Goal: Task Accomplishment & Management: Complete application form

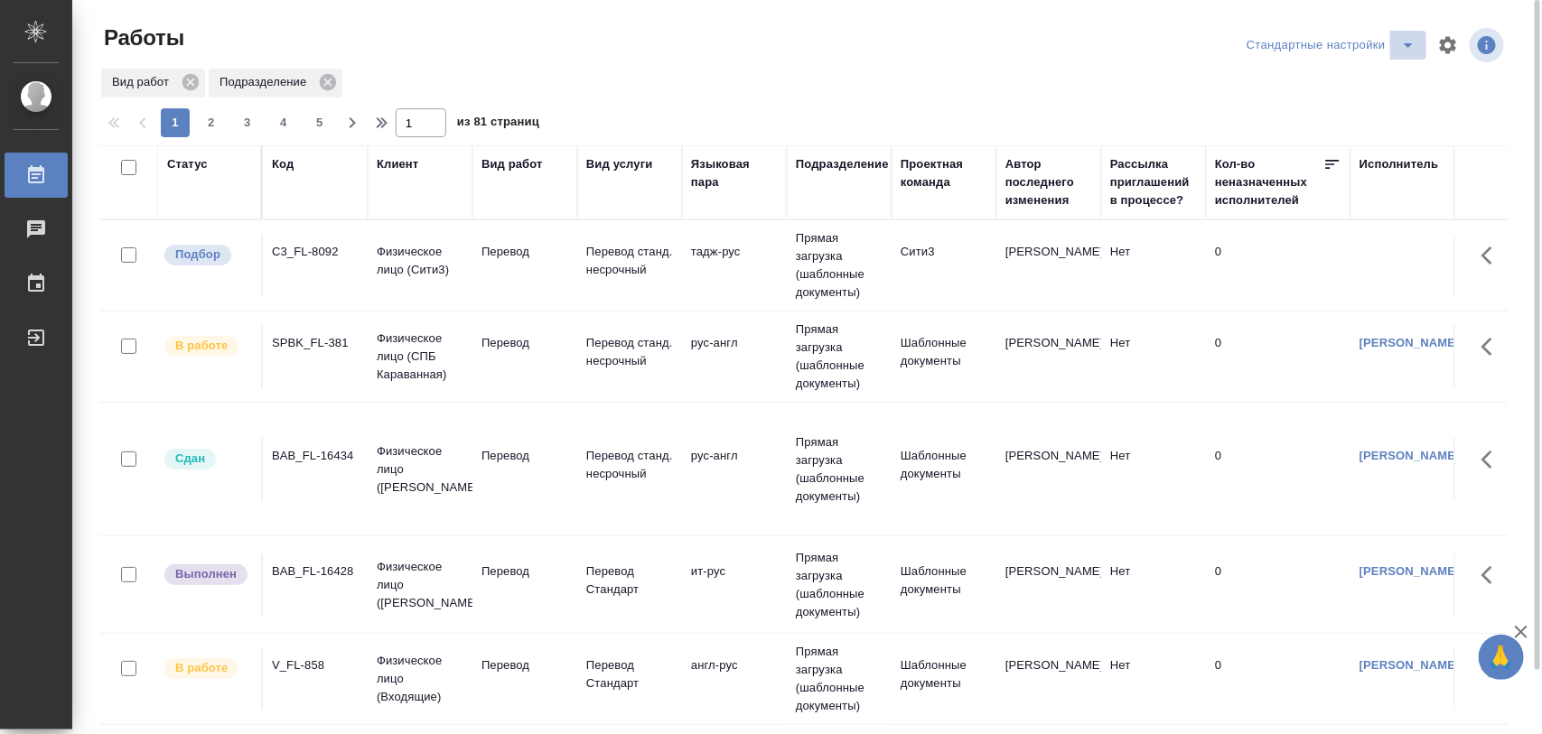
click at [1412, 45] on icon "split button" at bounding box center [1408, 45] width 22 height 22
click at [1284, 79] on li "Meine Bestellungen" at bounding box center [1335, 81] width 184 height 29
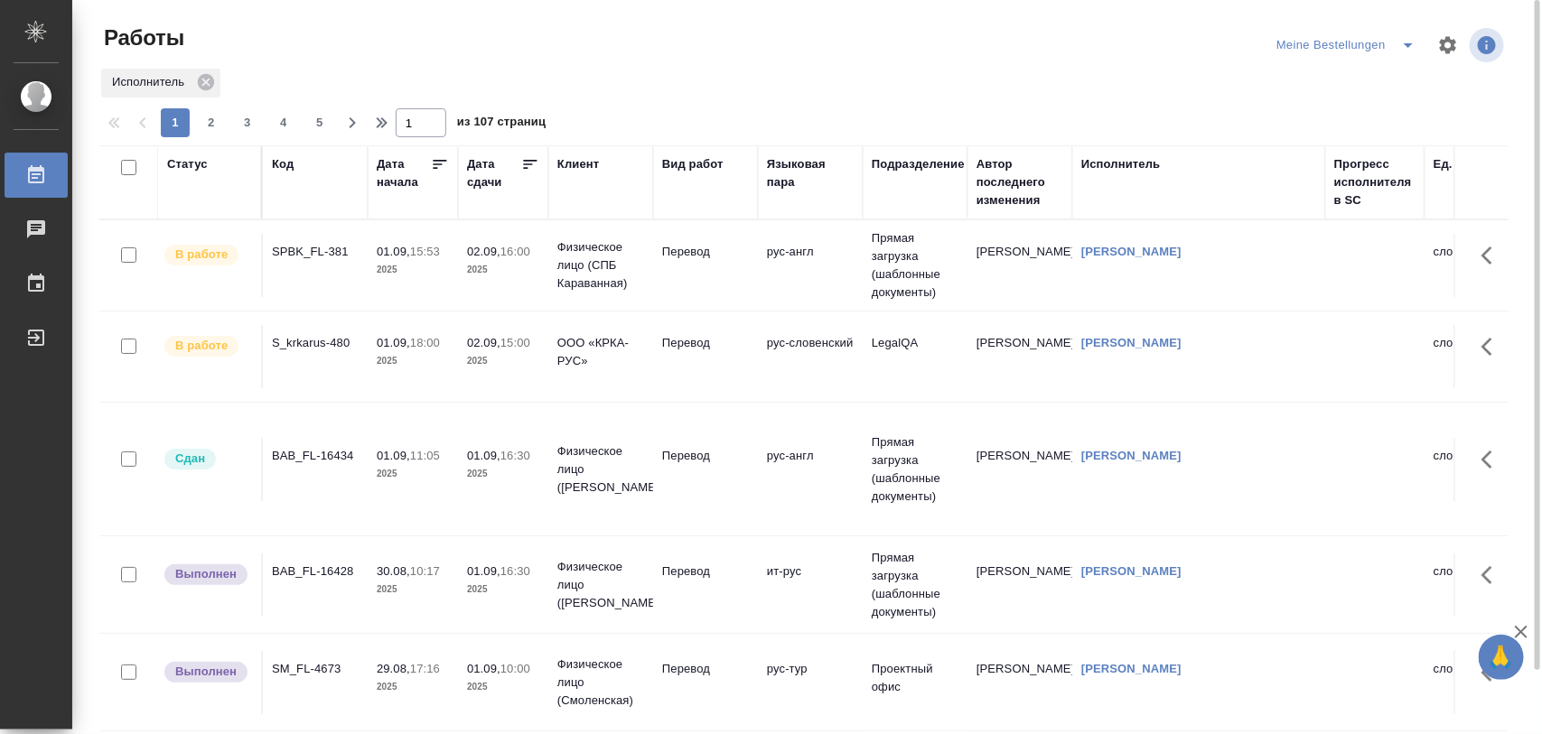
click at [309, 349] on div "S_krkarus-480" at bounding box center [315, 343] width 87 height 18
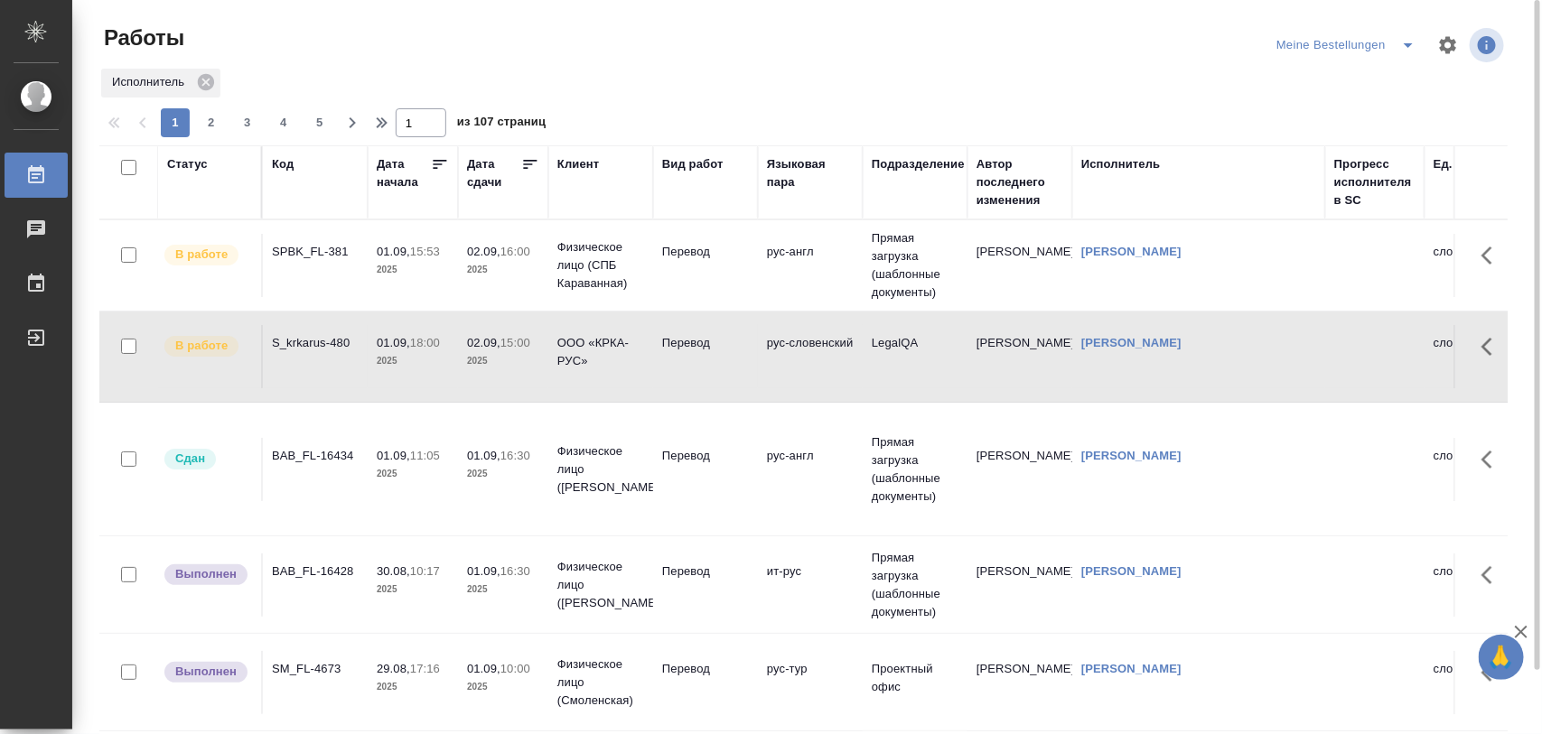
click at [1405, 51] on icon "split button" at bounding box center [1408, 45] width 22 height 22
click at [1351, 79] on li "Стандартные настройки" at bounding box center [1349, 81] width 173 height 29
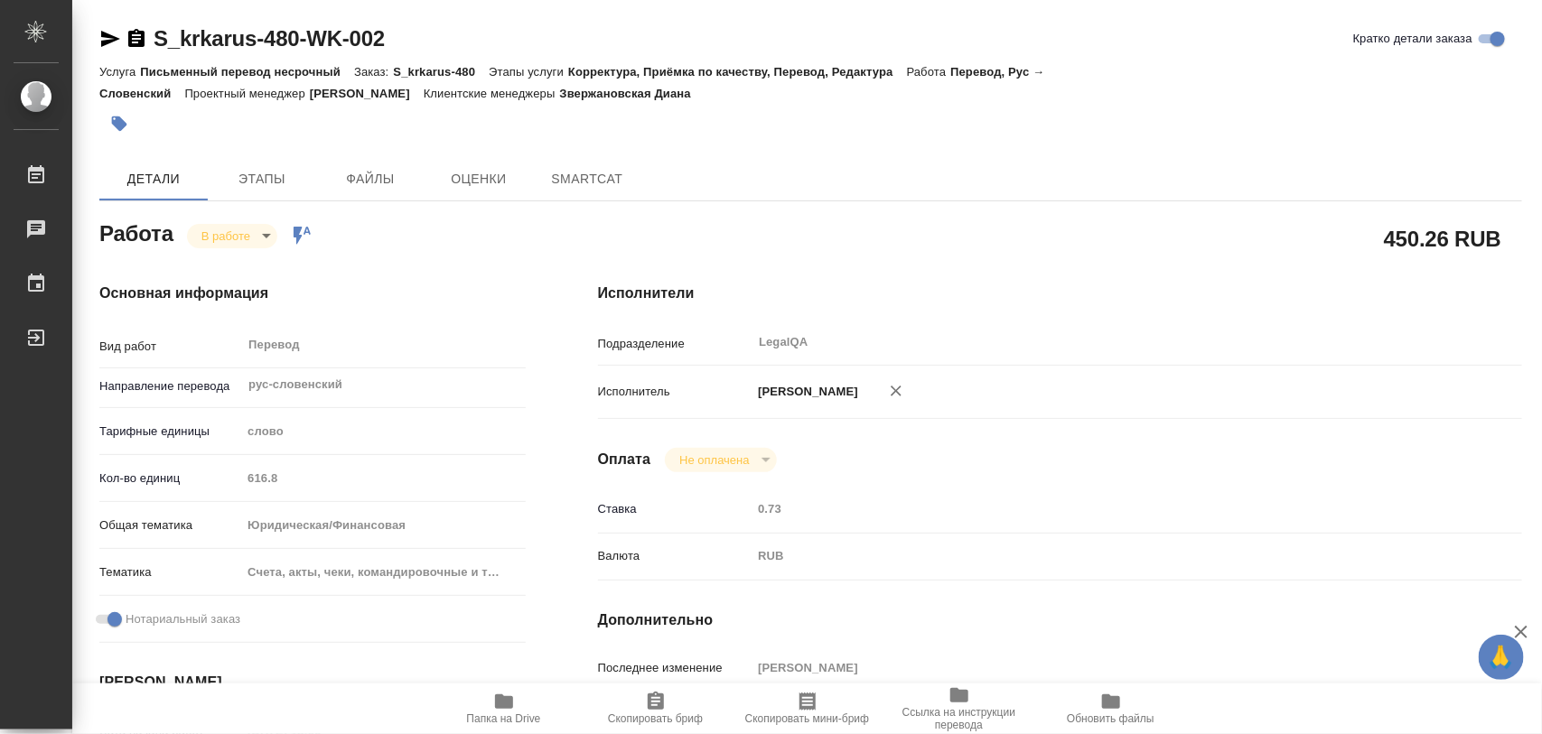
type textarea "x"
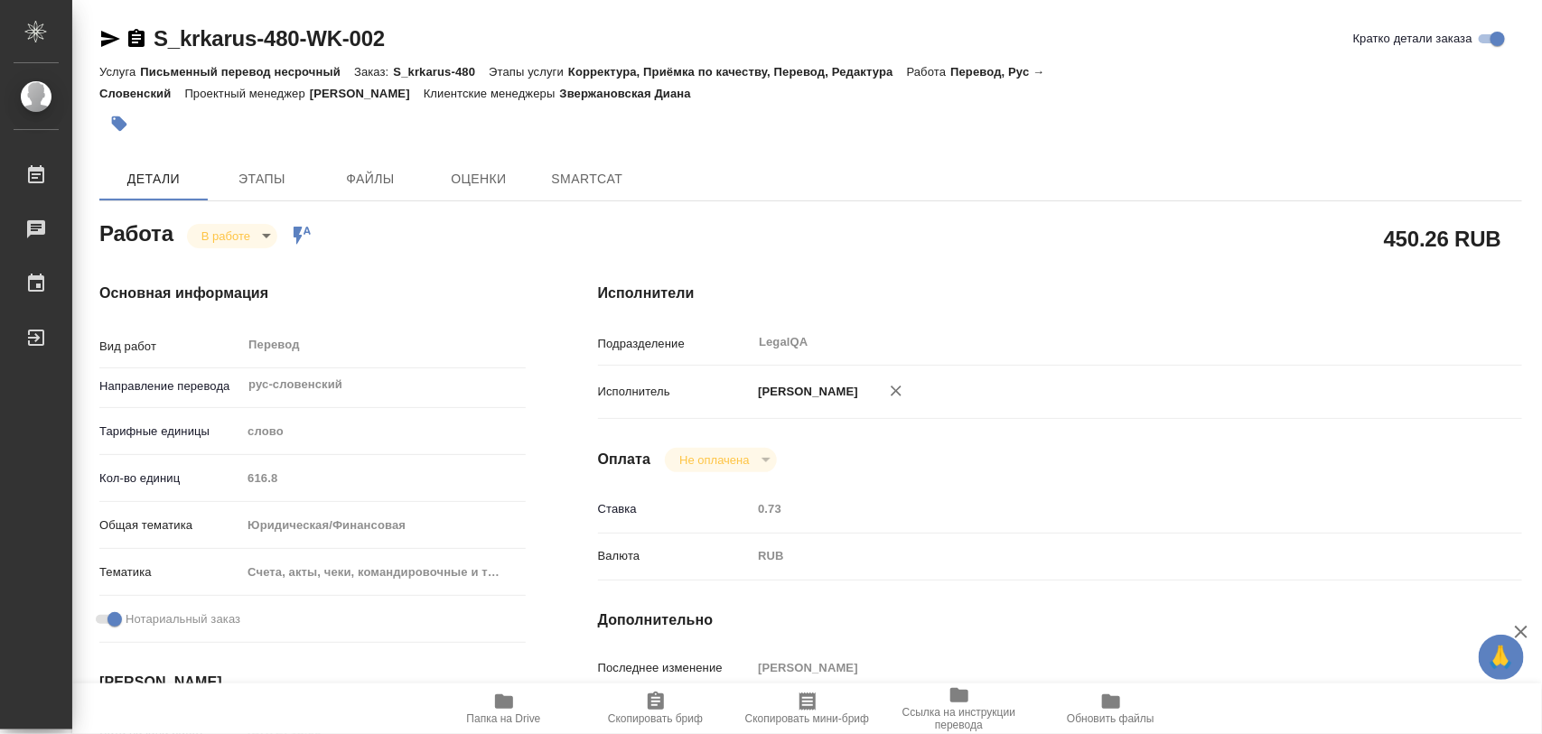
type textarea "x"
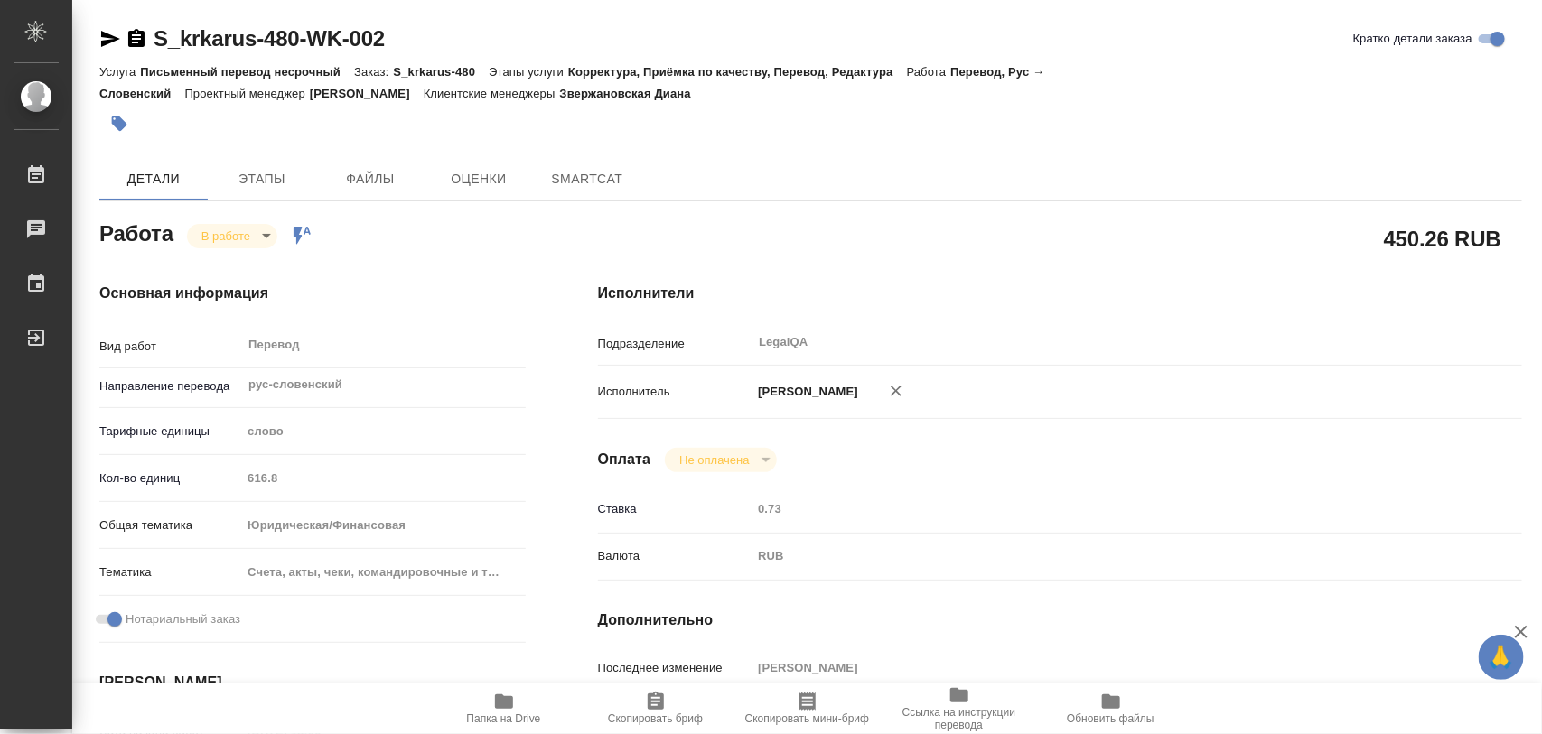
type textarea "x"
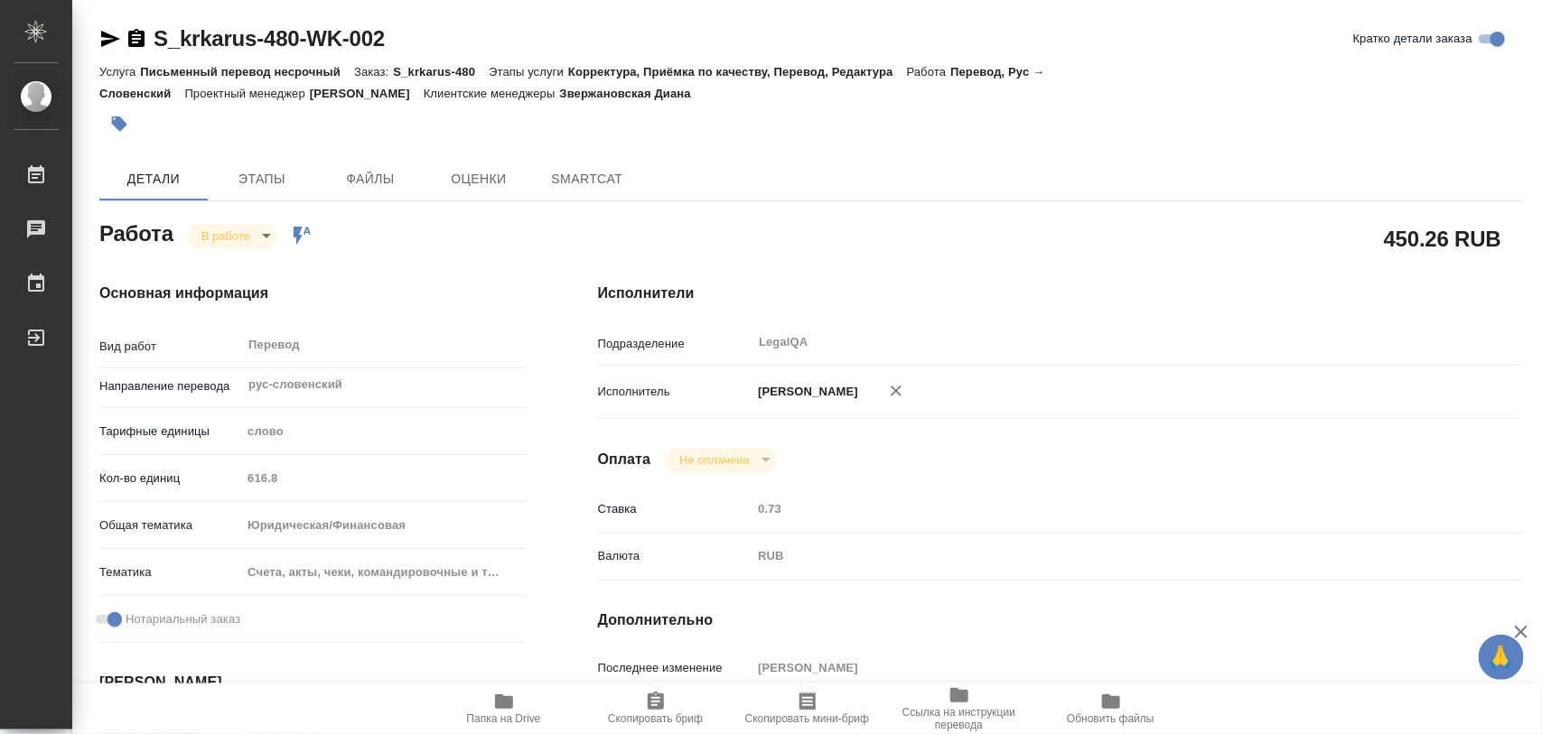
type textarea "x"
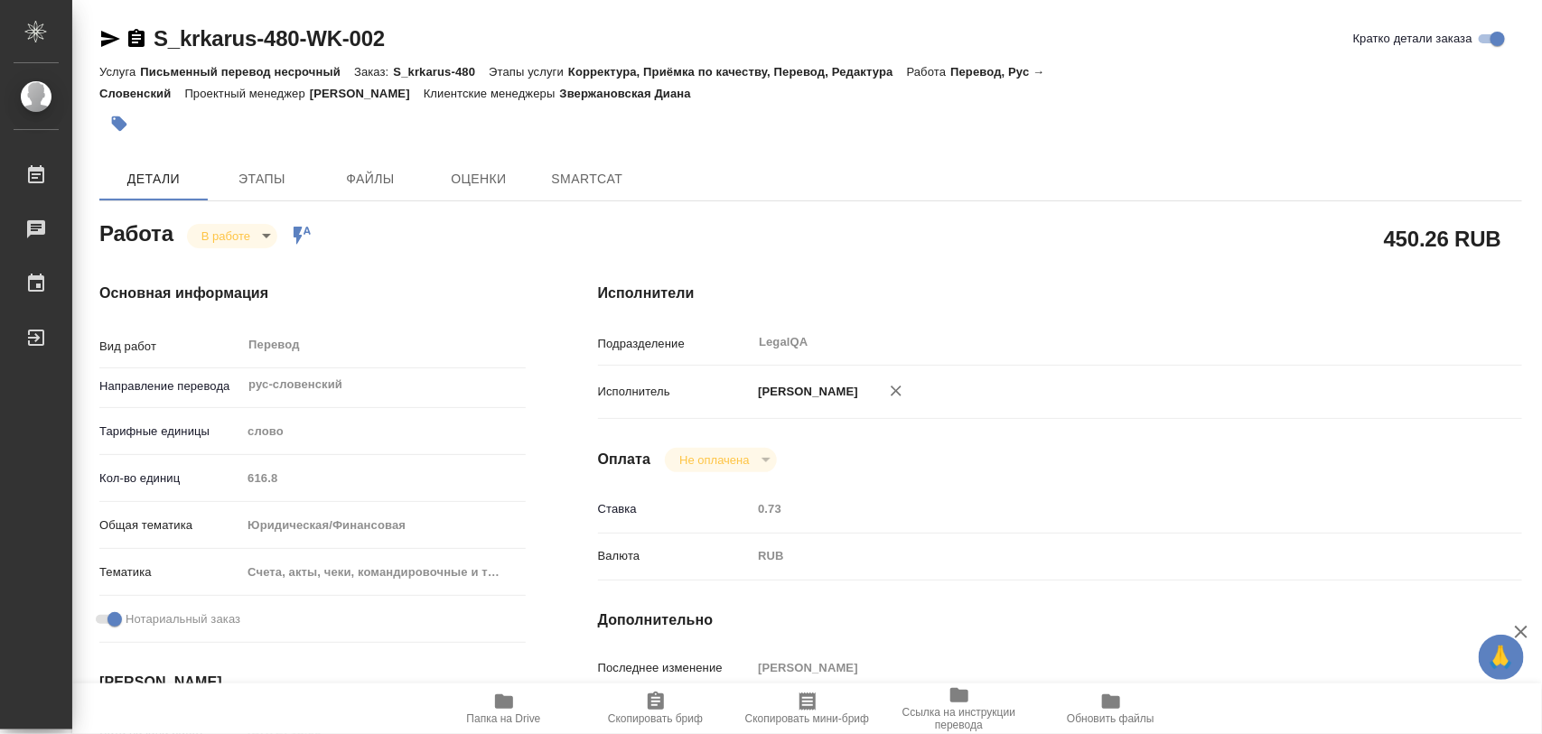
type textarea "x"
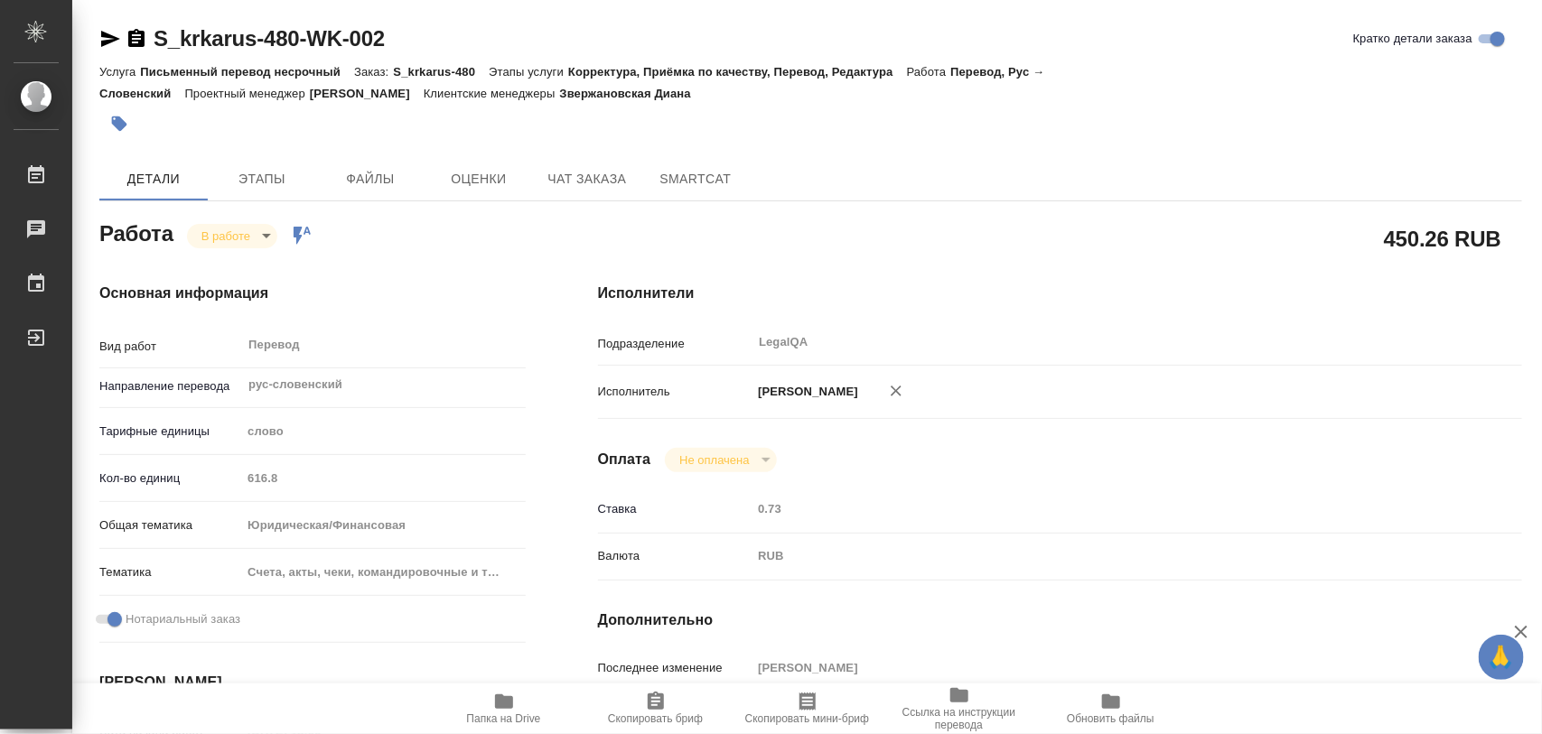
click at [512, 715] on span "Папка на Drive" at bounding box center [504, 719] width 74 height 13
type textarea "x"
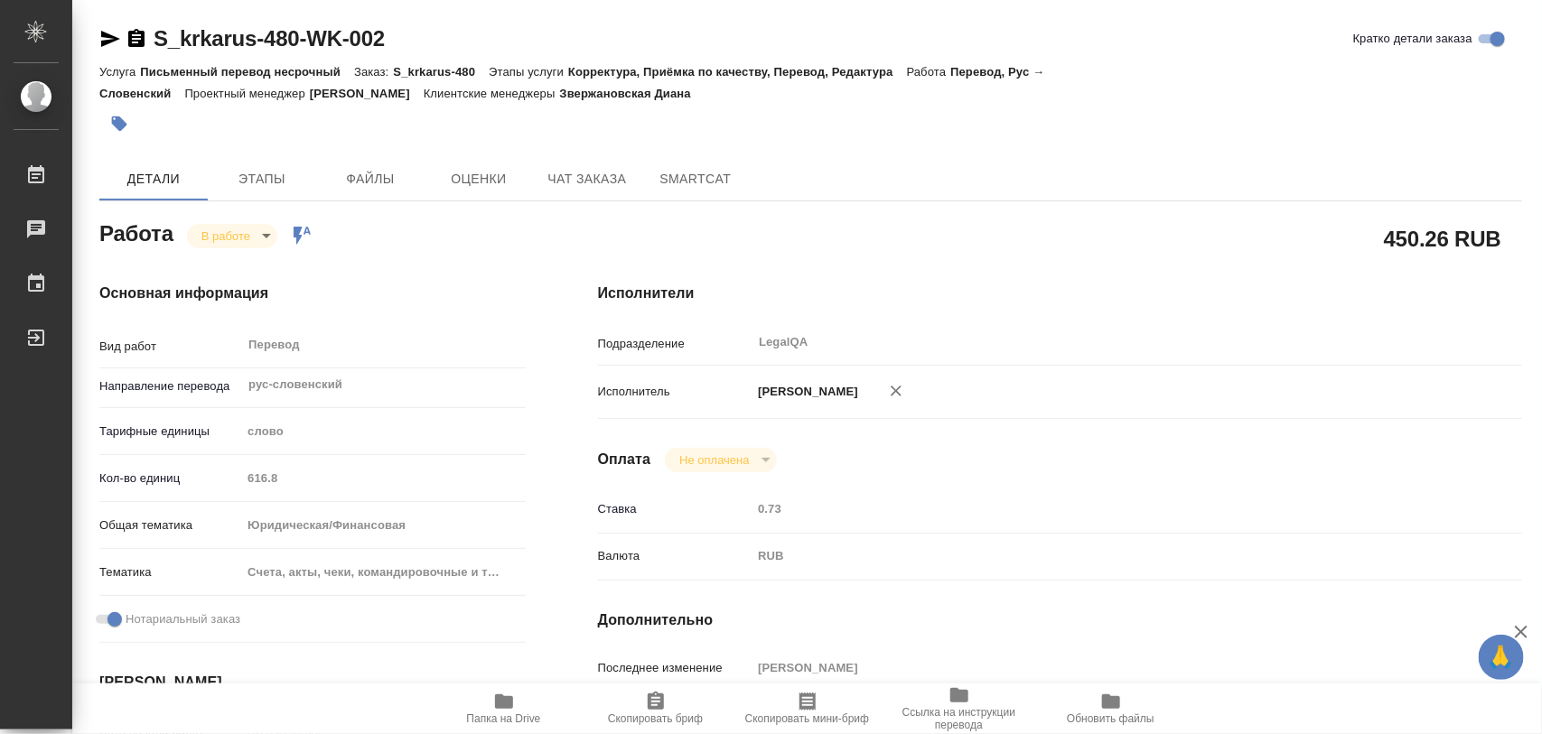
type textarea "x"
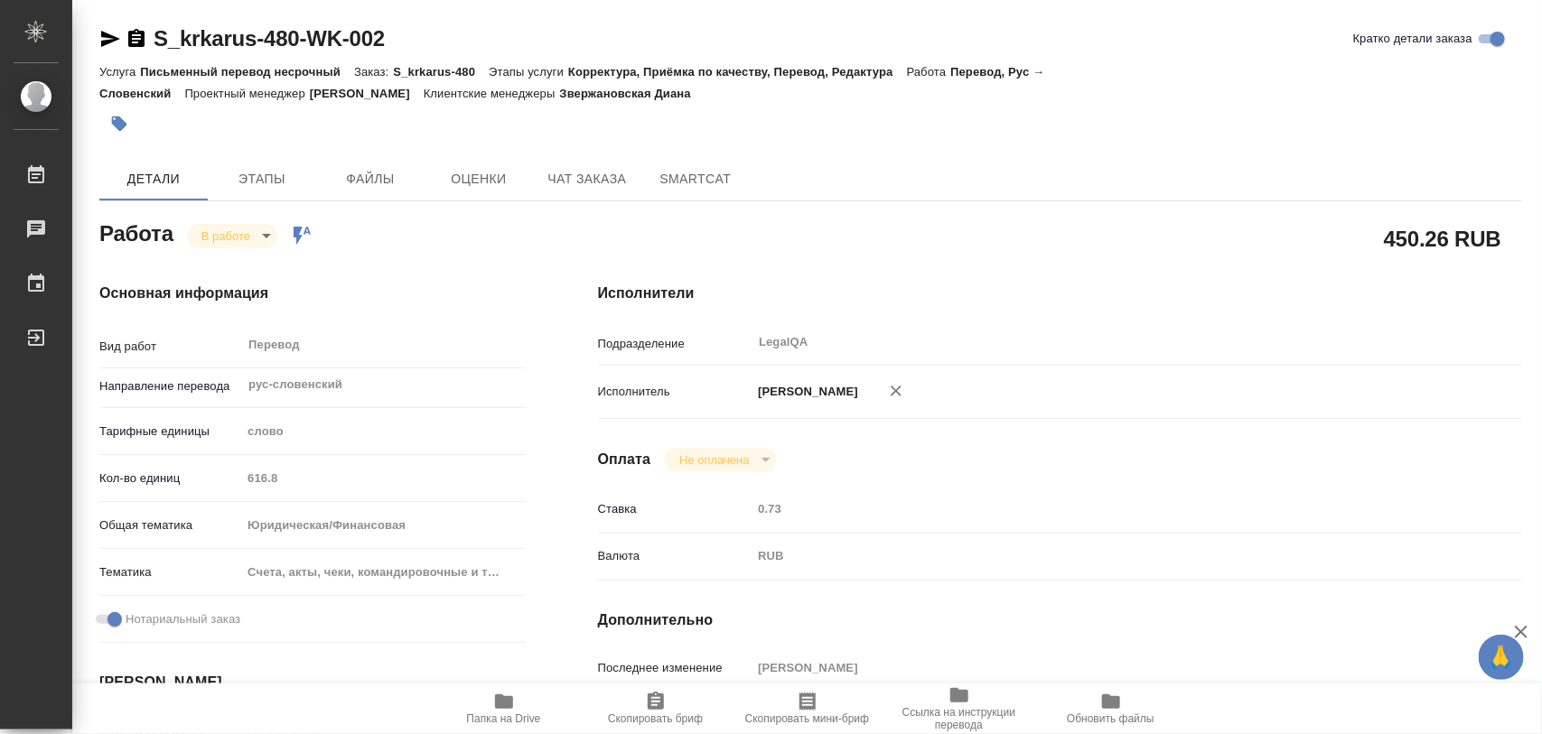
type textarea "x"
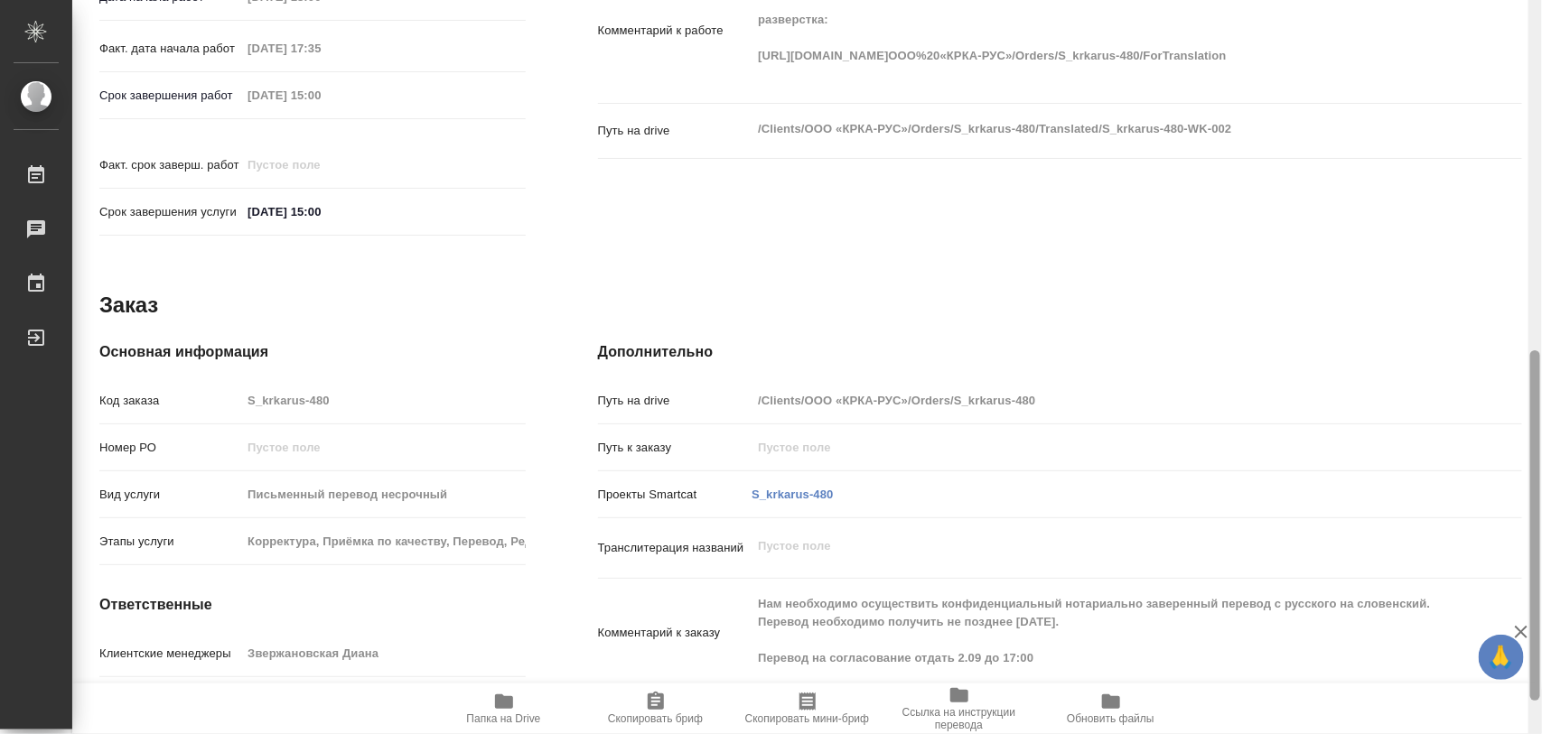
drag, startPoint x: 1541, startPoint y: 172, endPoint x: 1533, endPoint y: 29, distance: 143.8
click at [1533, 29] on div at bounding box center [1535, 367] width 14 height 735
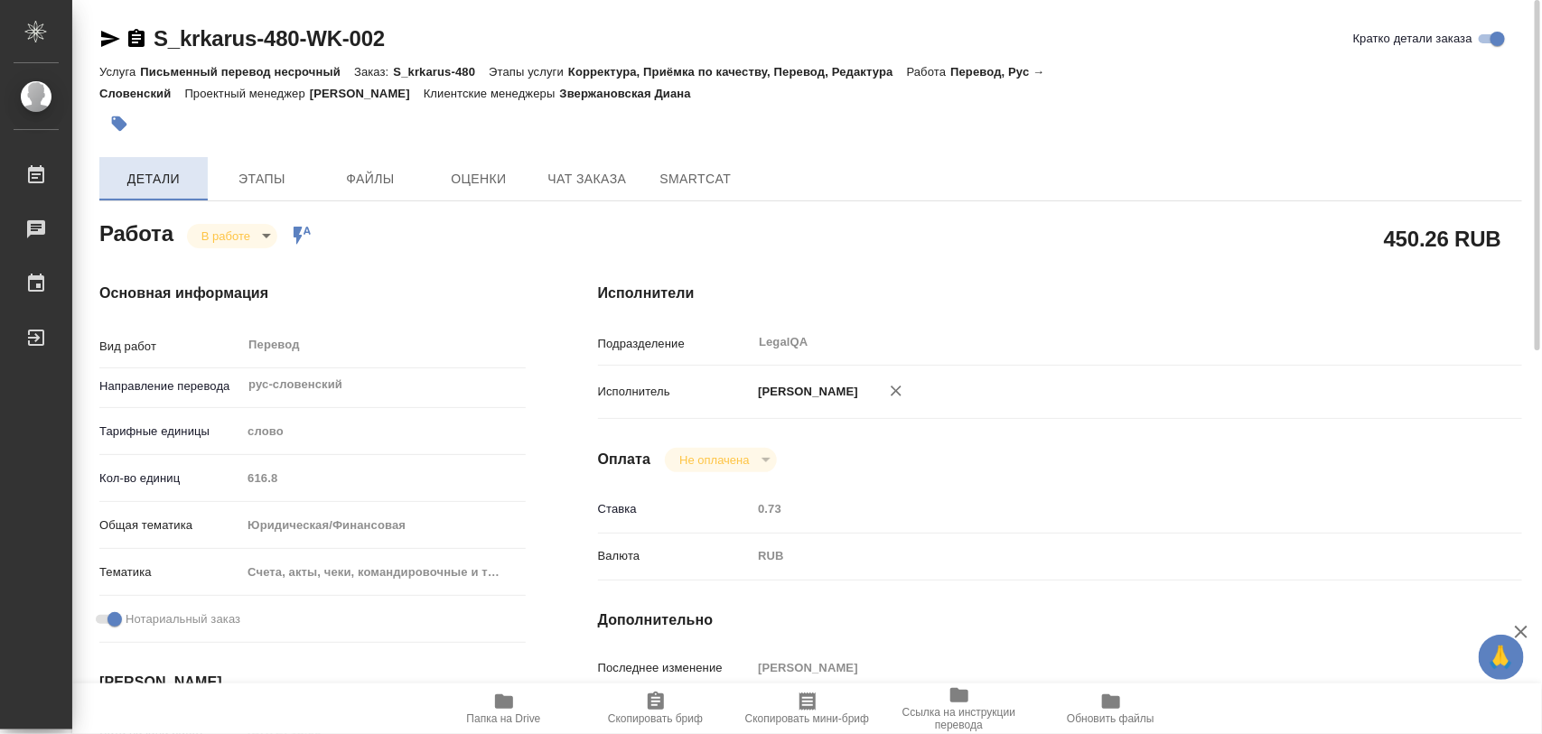
click at [136, 183] on span "Детали" at bounding box center [153, 179] width 87 height 23
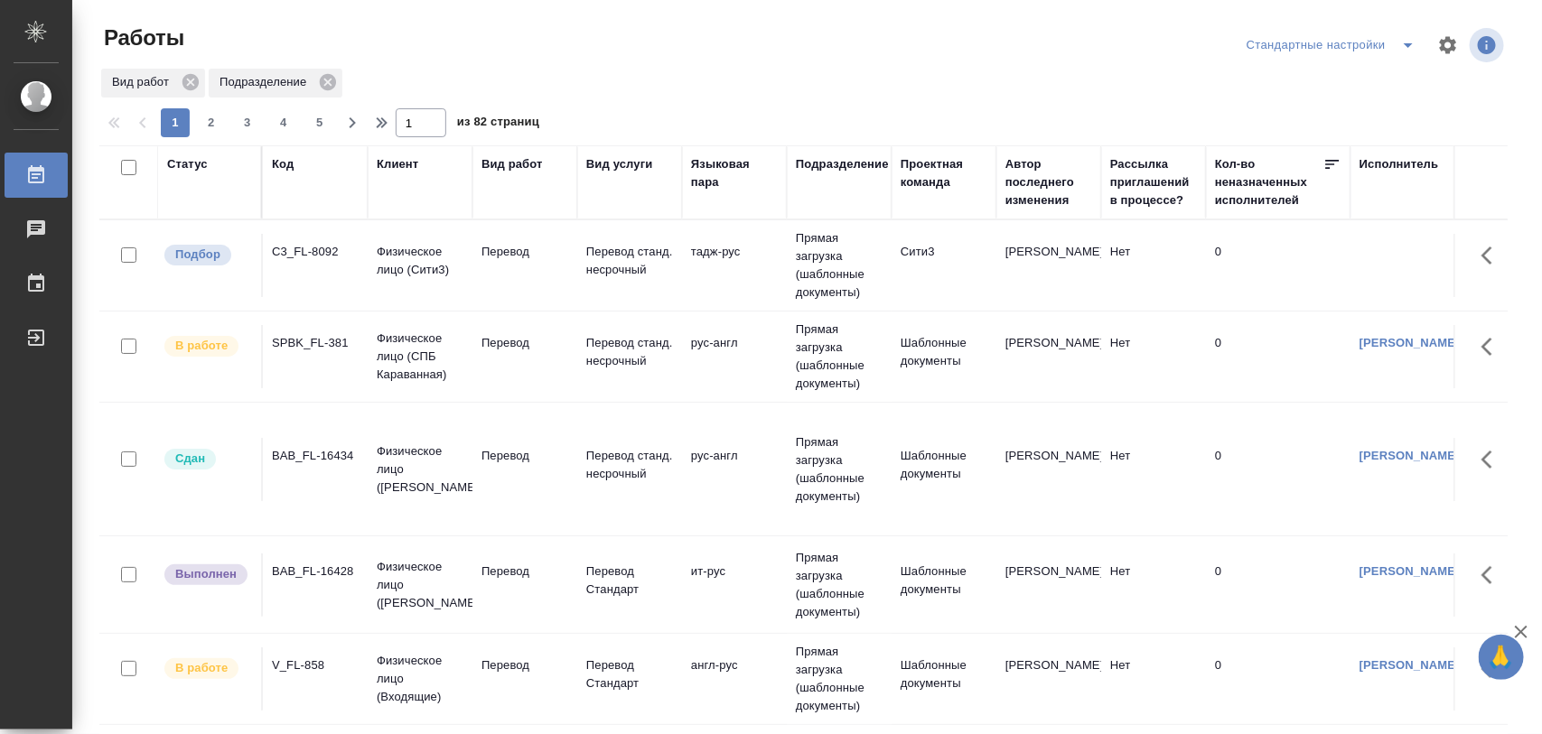
click at [291, 253] on div "C3_FL-8092" at bounding box center [315, 252] width 87 height 18
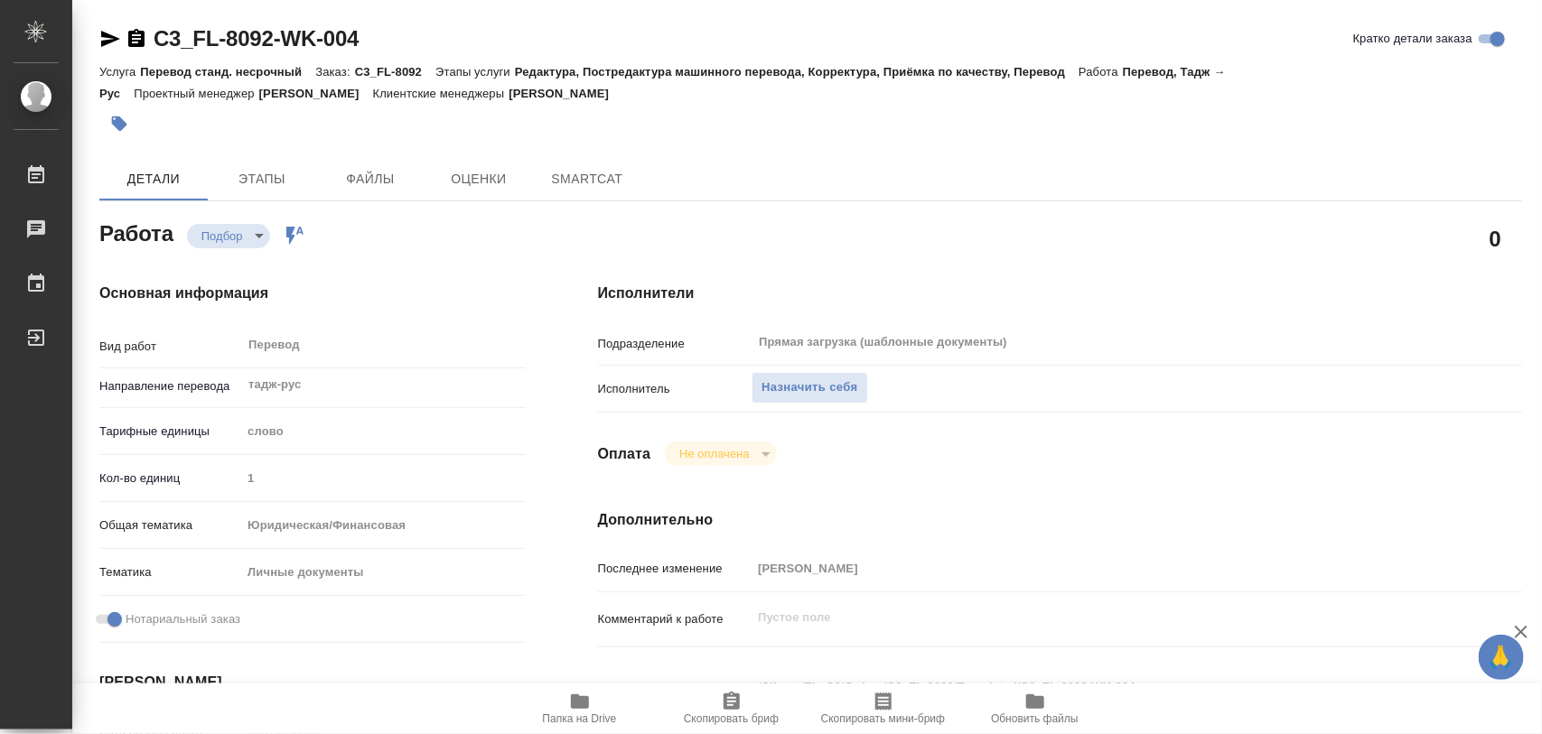
type textarea "x"
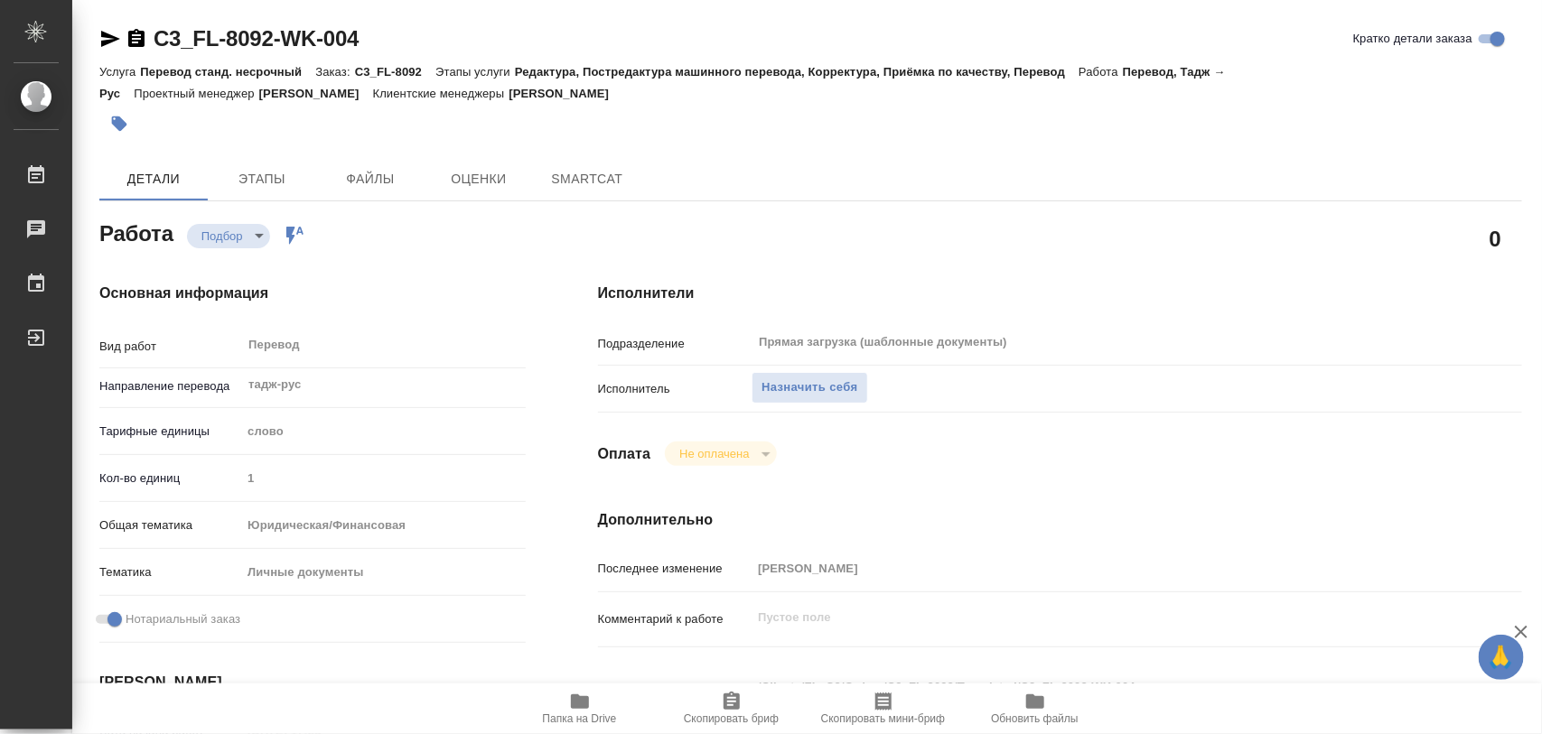
type textarea "x"
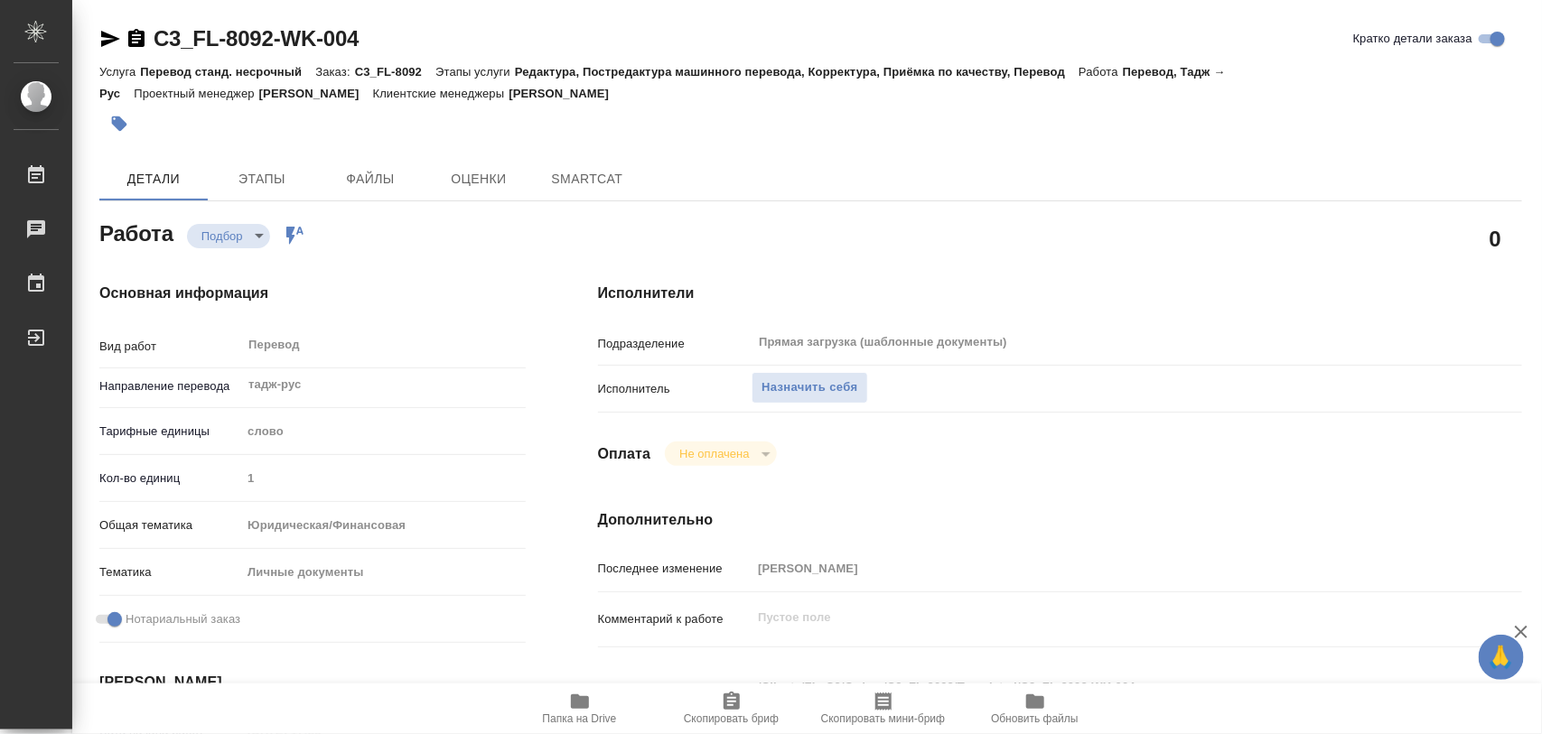
type textarea "x"
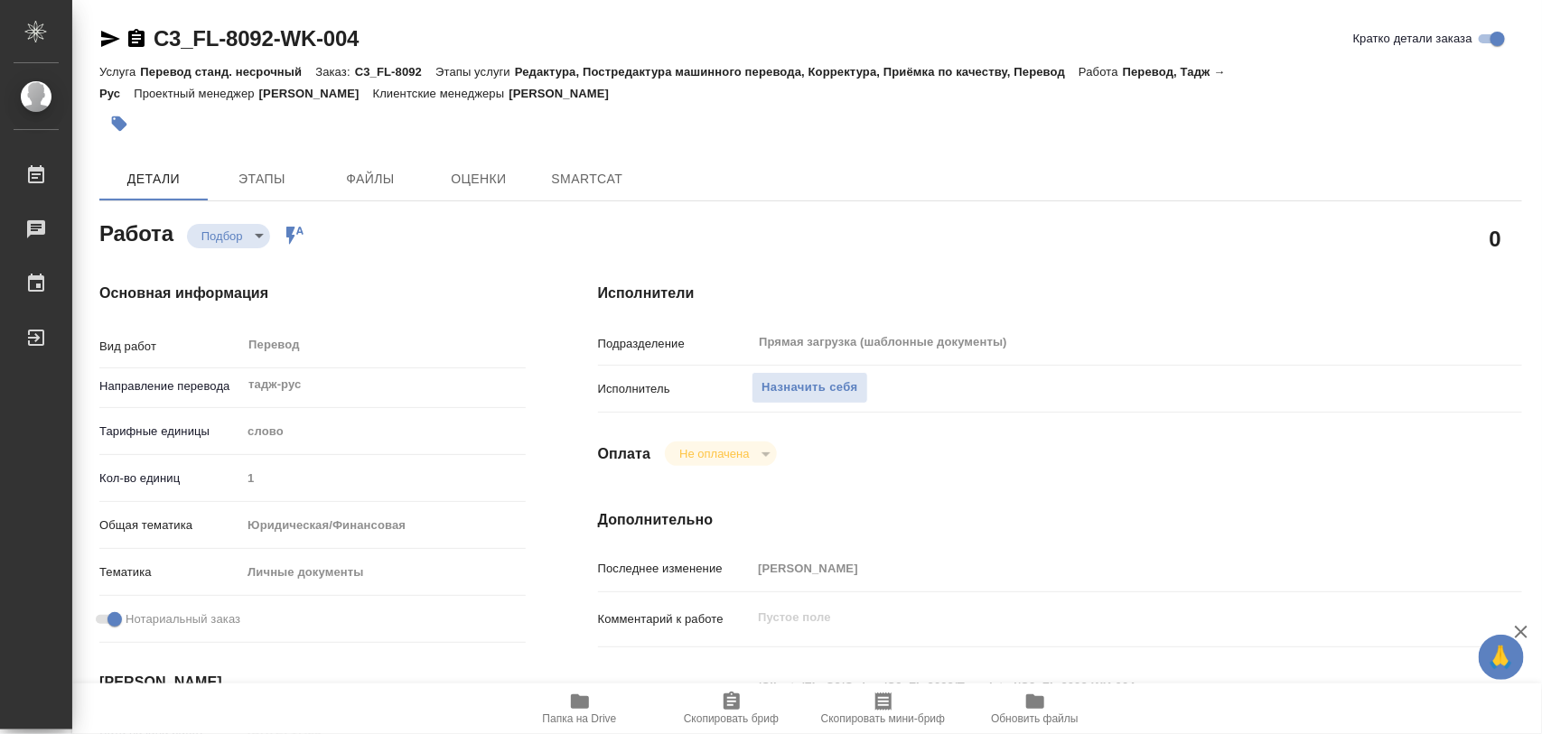
type textarea "x"
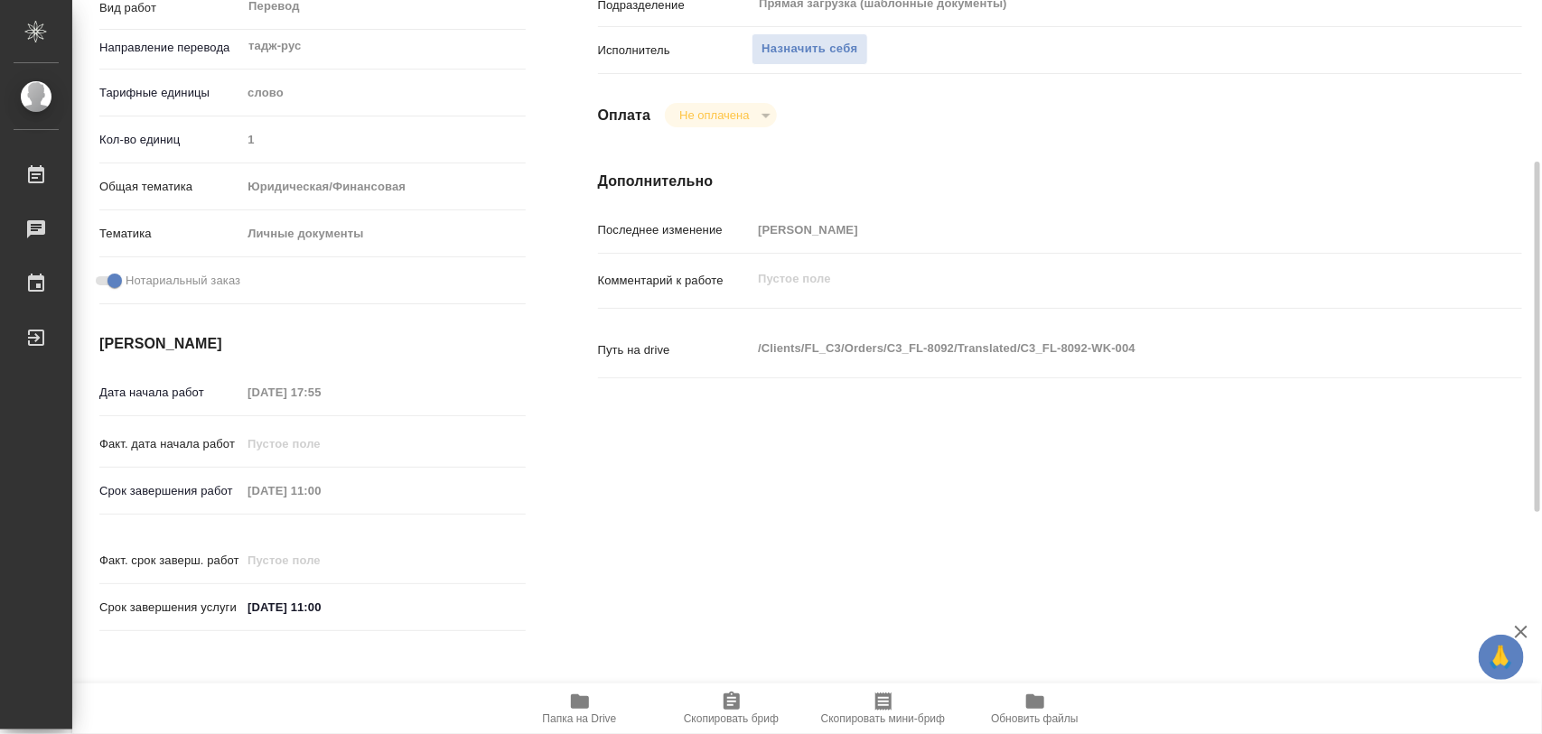
type textarea "x"
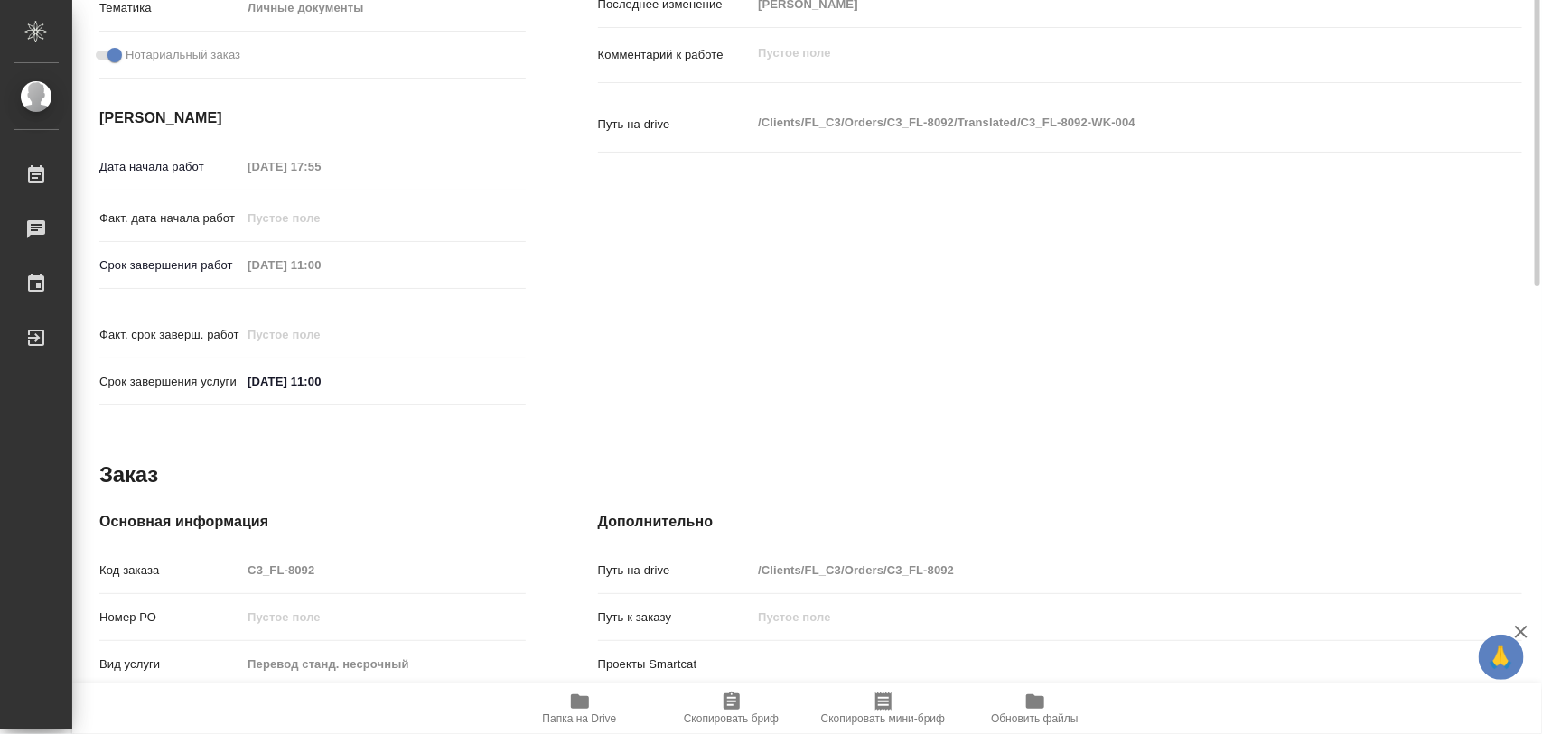
scroll to position [677, 0]
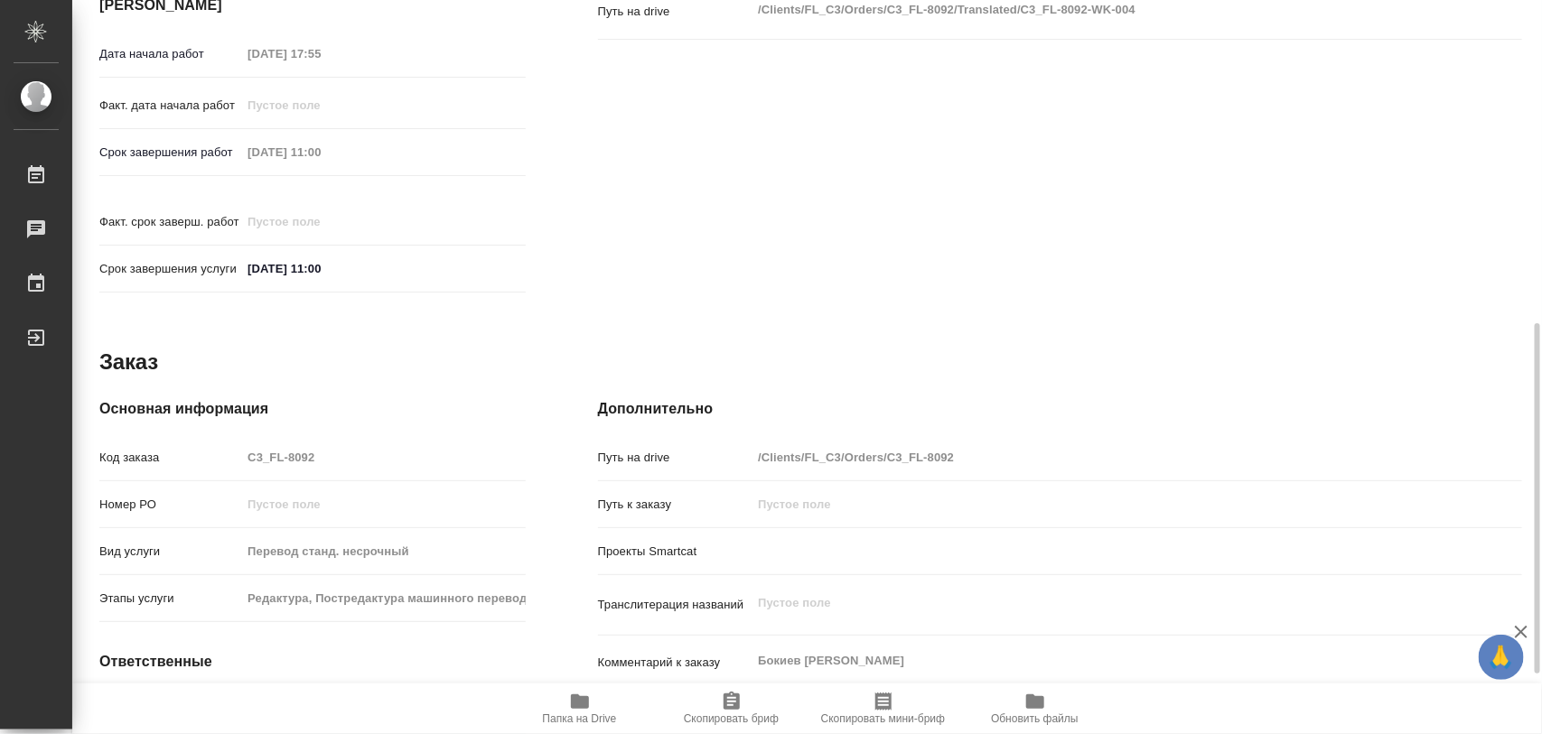
type textarea "x"
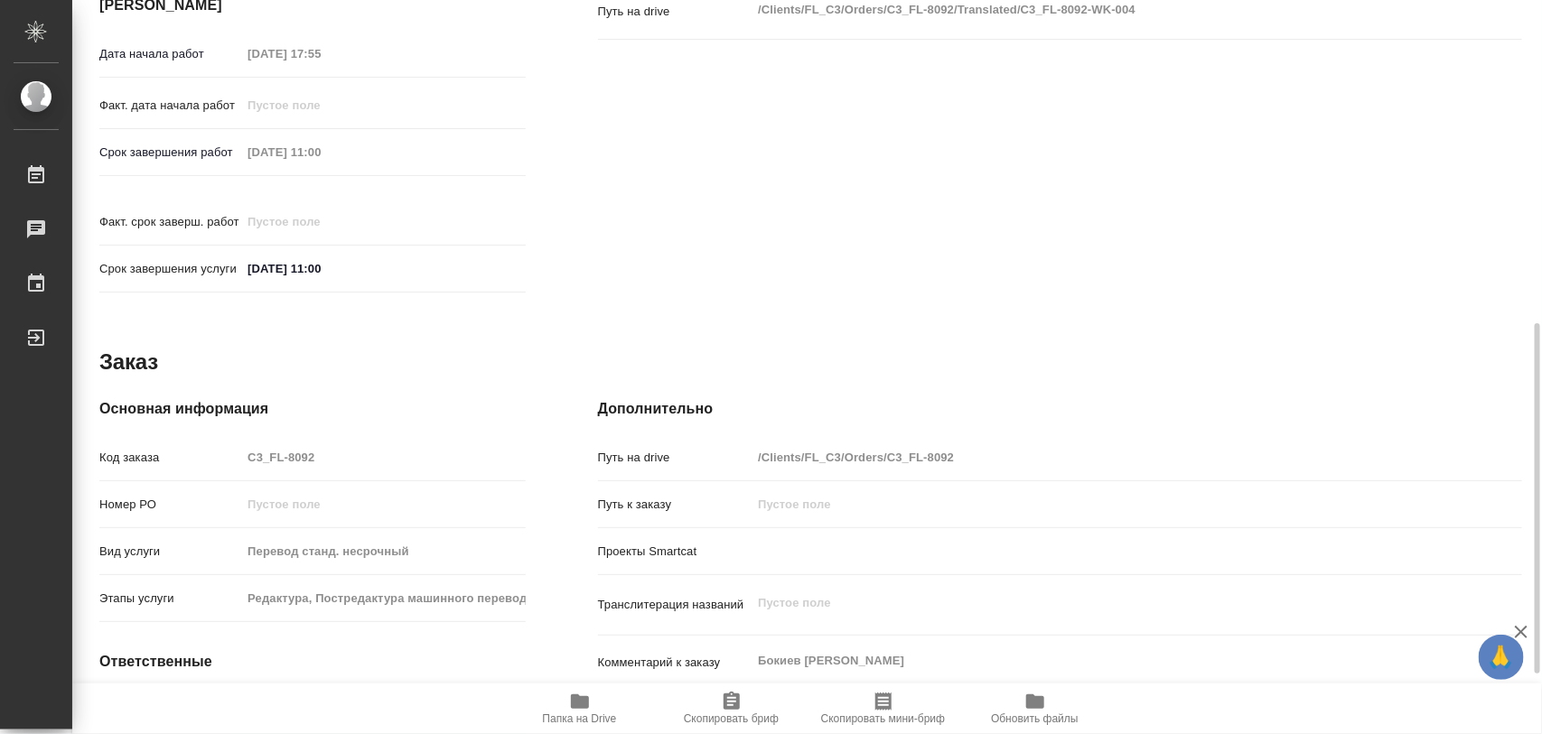
click at [585, 705] on icon "button" at bounding box center [580, 702] width 18 height 14
